Goal: Use online tool/utility: Utilize a website feature to perform a specific function

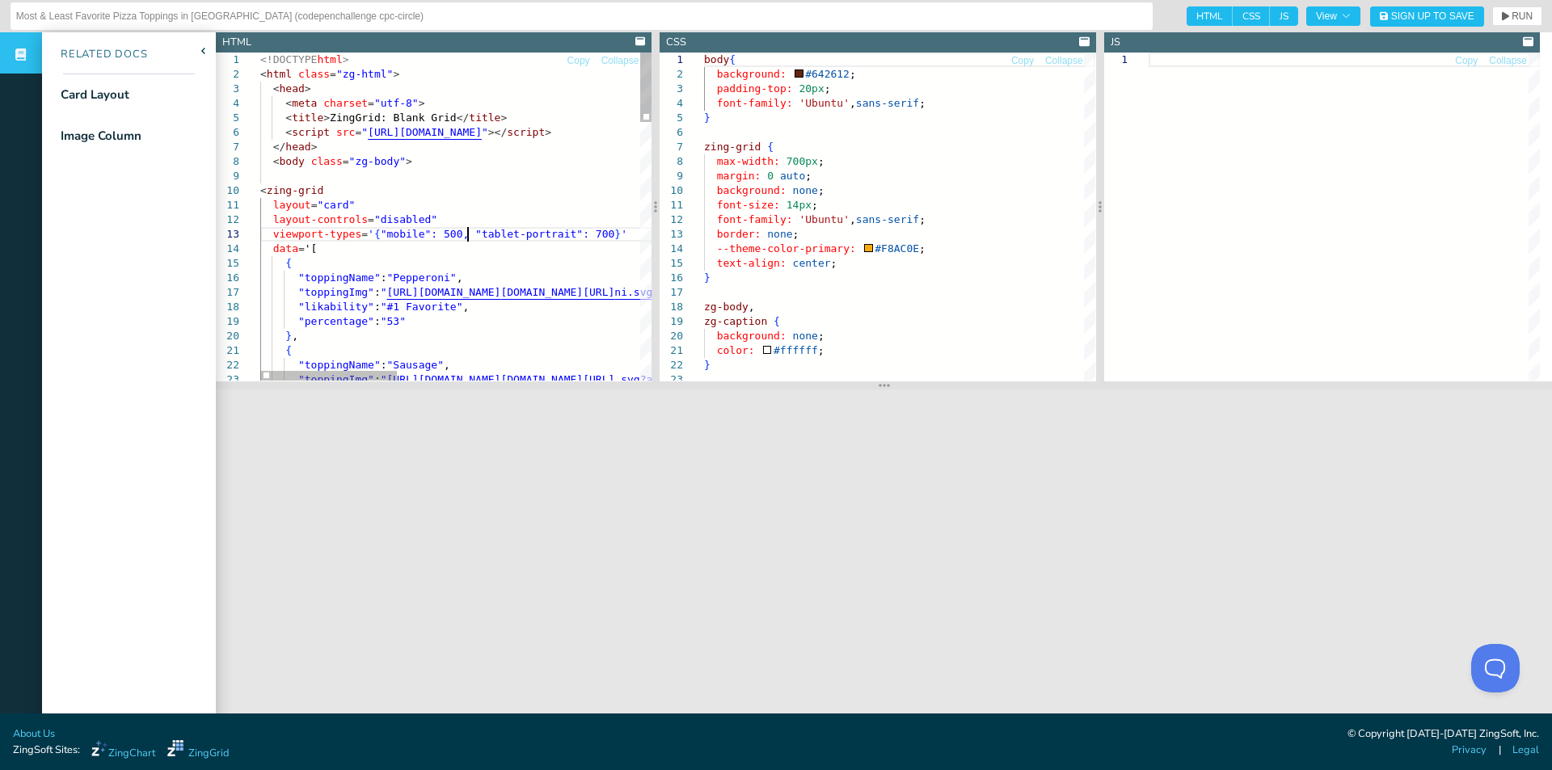
click at [109, 102] on div "Card Layout" at bounding box center [95, 95] width 69 height 19
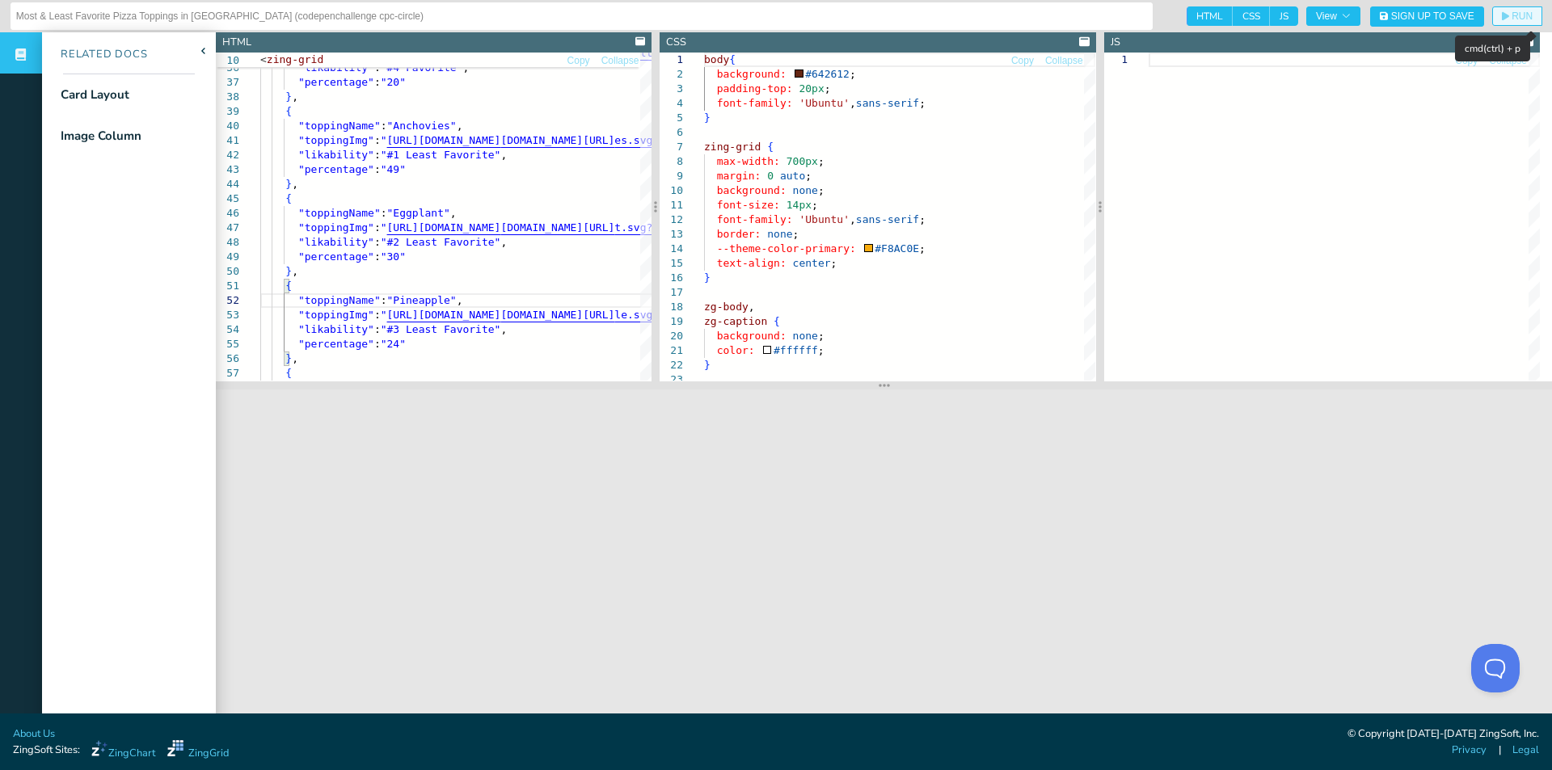
click at [1504, 6] on button "RUN" at bounding box center [1517, 15] width 50 height 19
click at [503, 253] on div ""toppingImg" : " [URL][DOMAIN_NAME] [DOMAIN_NAME][URL] vg?alt=media&token=96533…" at bounding box center [802, 319] width 1085 height 1536
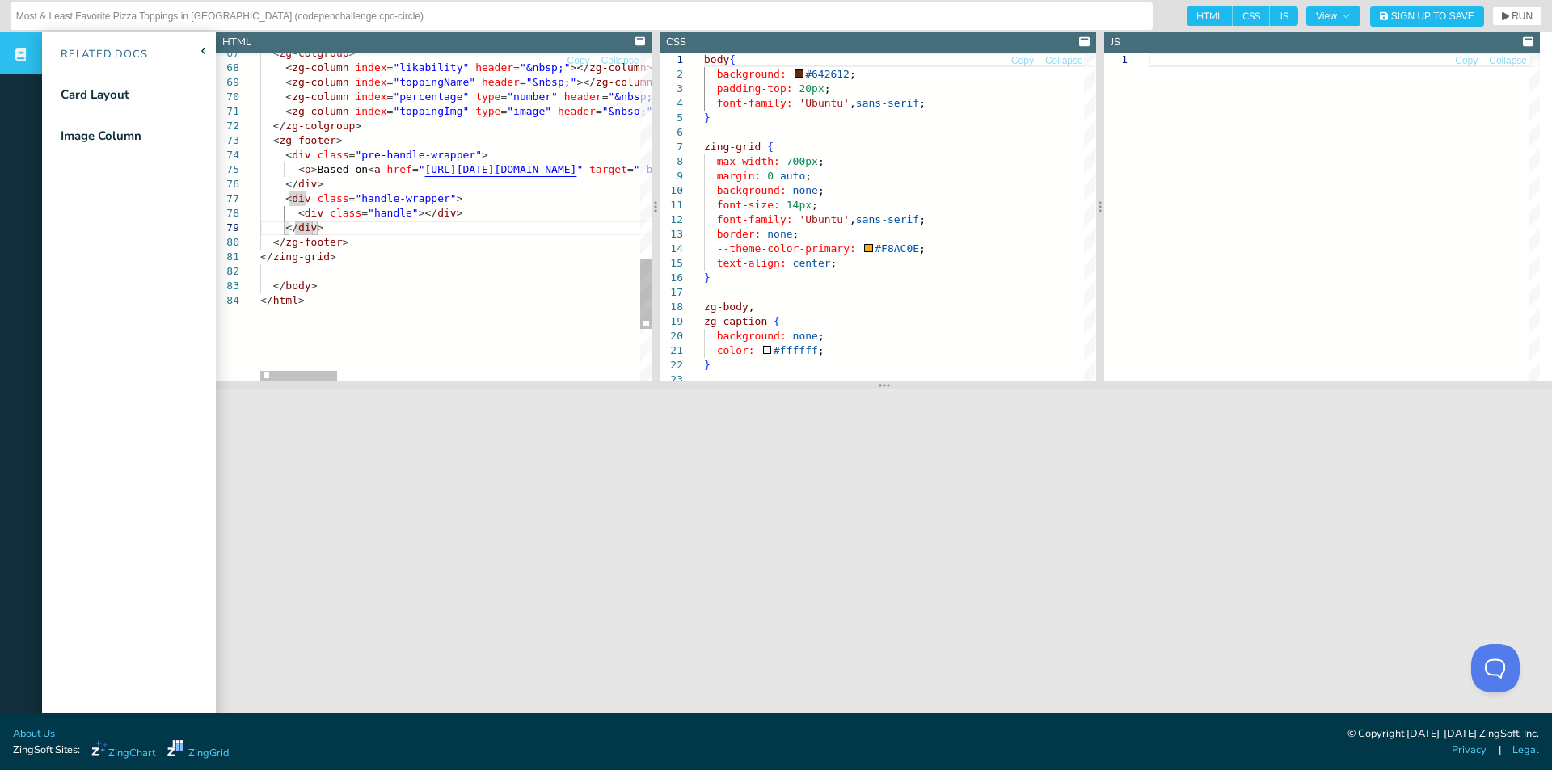
type textarea "ppingImg" type="image" header="&nbsp;"></zg-column> </zg-colgroup> <zg-footer> …"
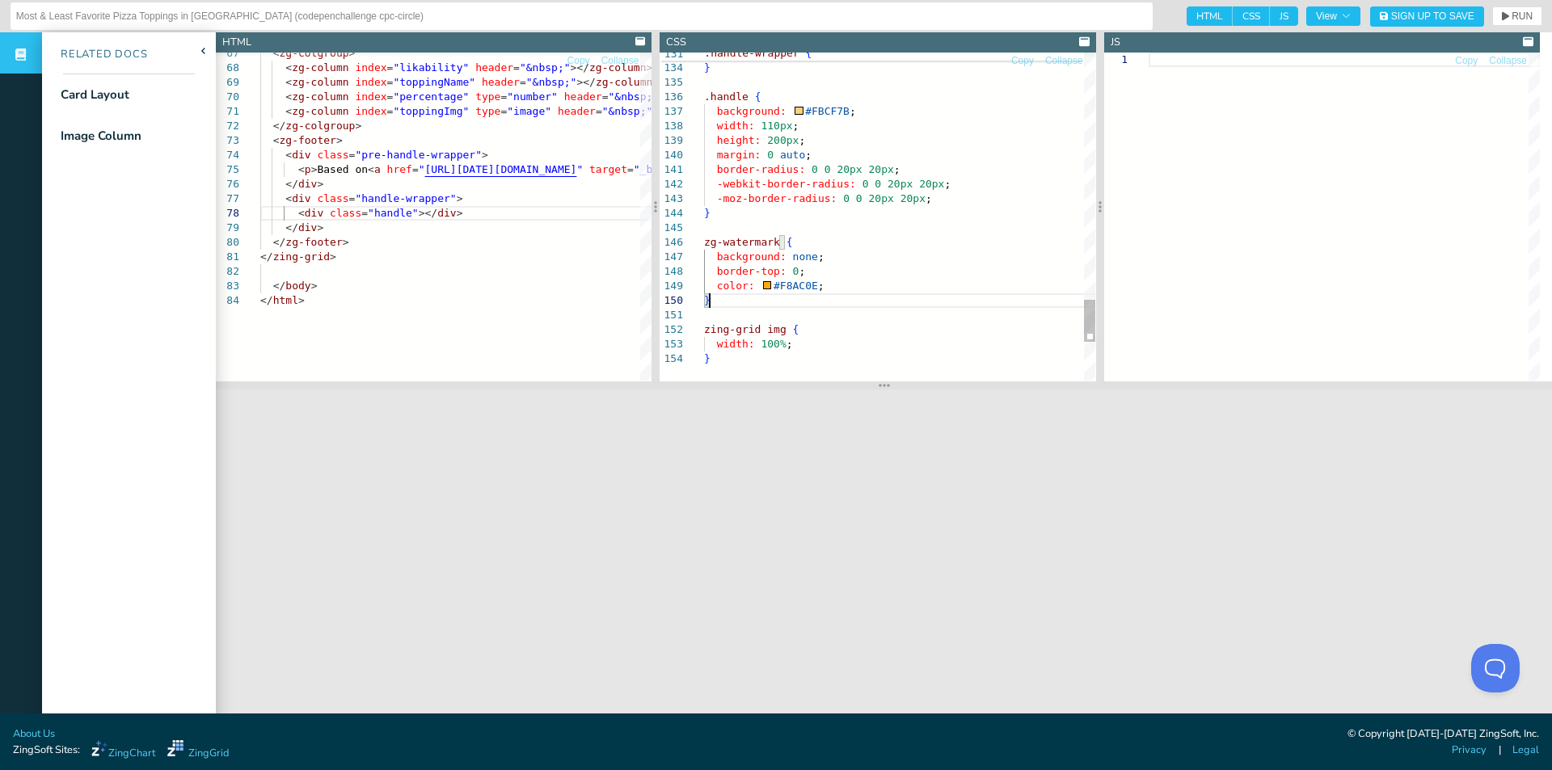
type textarea "zing-grid img { width: 100%; }"
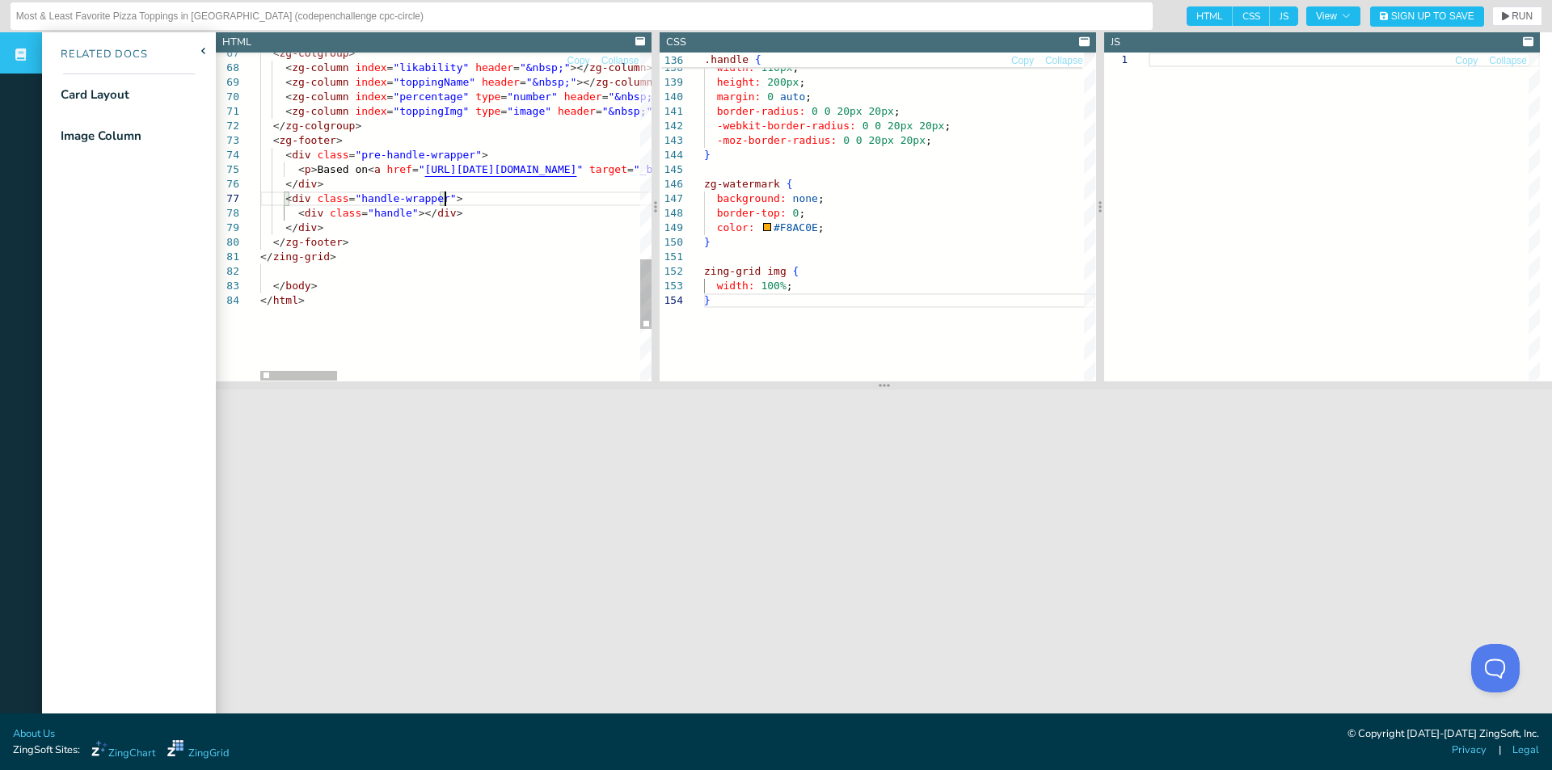
scroll to position [0, 40]
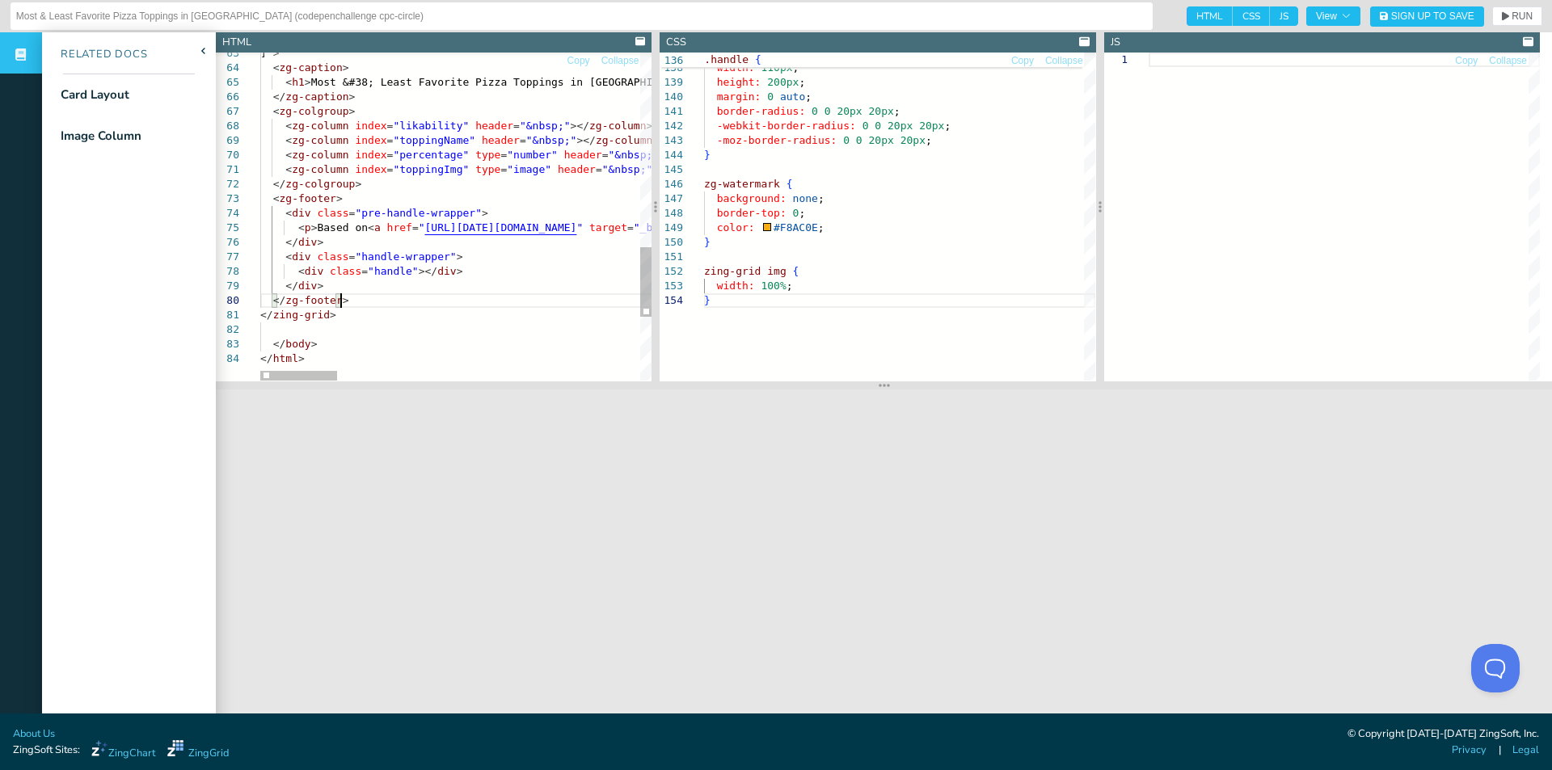
type textarea "</zing-grid> </body> </html>"
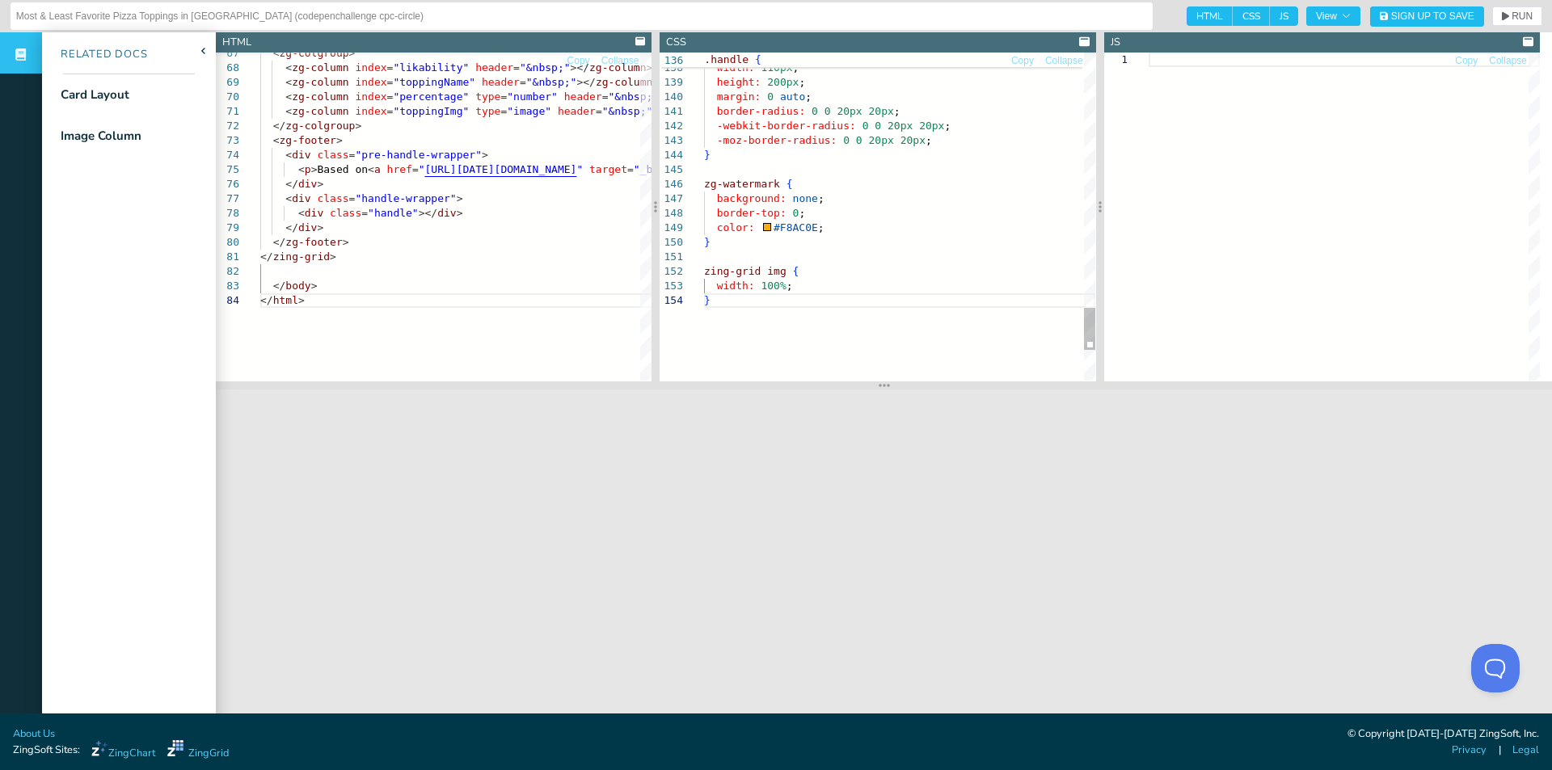
type textarea "border-radius: 0 0 20px 20px; -webkit-border-radius: 0 0 20px 20px; -moz-border…"
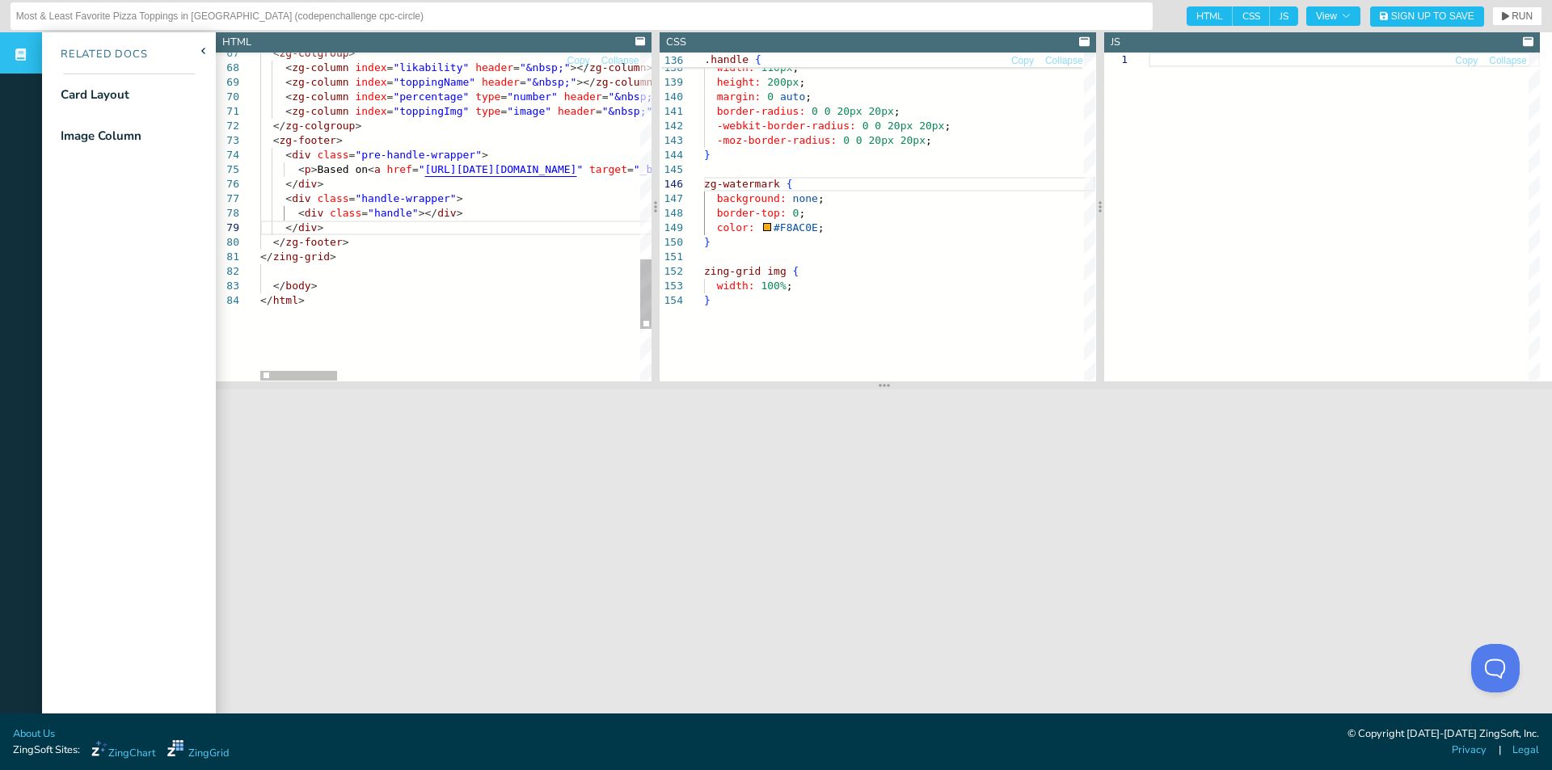
scroll to position [0, 57]
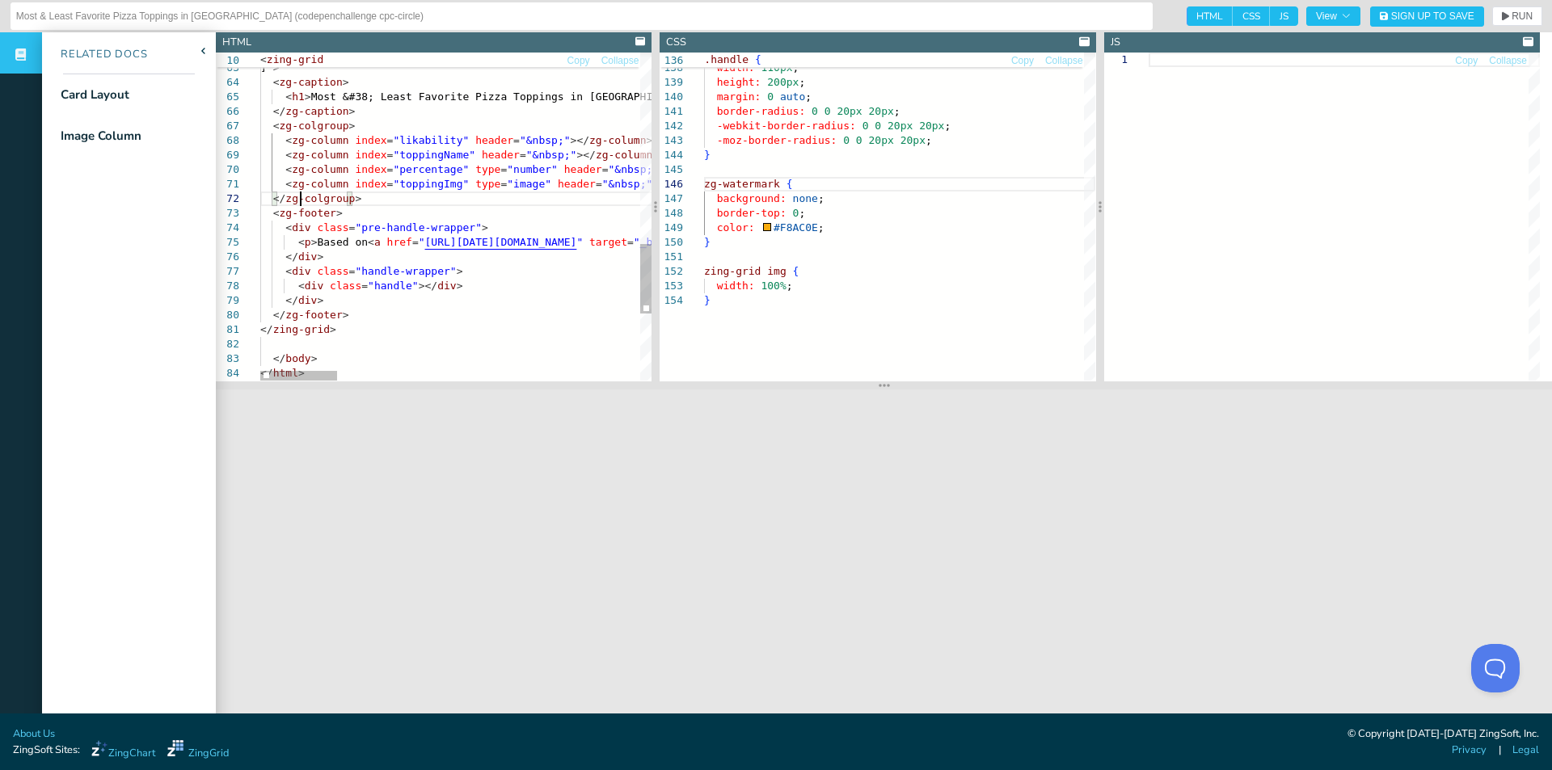
type textarea "<zg-column index="toppingImg" type="image" header="&nbsp;"></zg-column> </zg-co…"
